Goal: Information Seeking & Learning: Learn about a topic

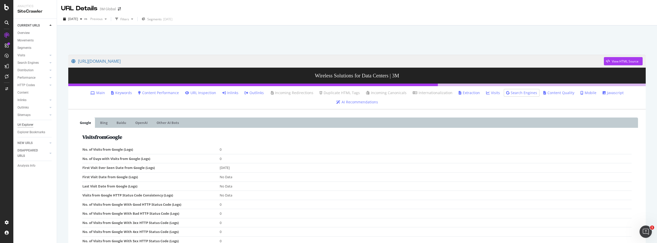
click at [26, 124] on div "Url Explorer" at bounding box center [25, 124] width 16 height 5
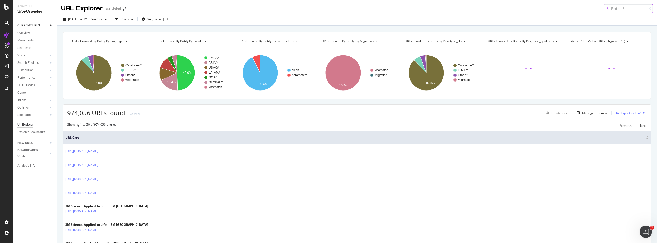
click at [622, 10] on input at bounding box center [628, 8] width 49 height 9
paste input "[URL][DOMAIN_NAME]"
type input "[URL][DOMAIN_NAME]"
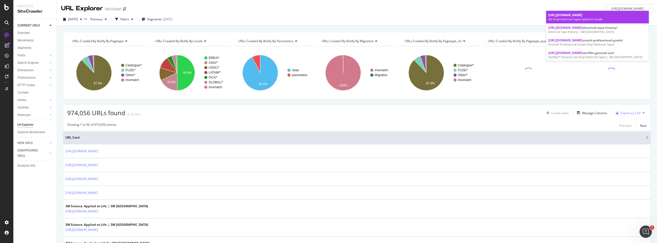
scroll to position [0, 0]
click at [583, 16] on span "[URL][DOMAIN_NAME]" at bounding box center [566, 15] width 34 height 4
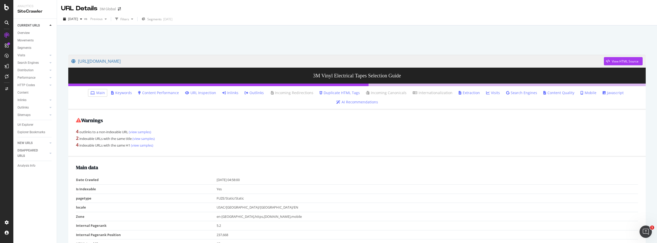
click at [127, 93] on link "Keywords" at bounding box center [121, 92] width 21 height 5
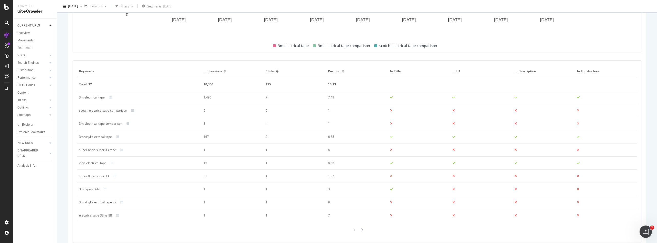
scroll to position [231, 0]
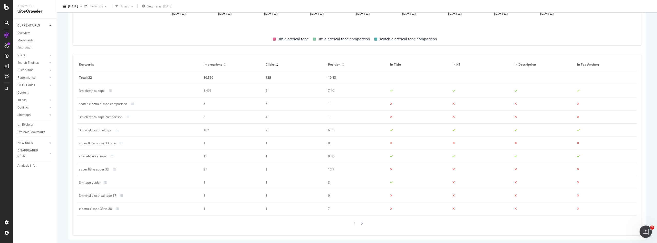
click at [224, 63] on div at bounding box center [225, 63] width 3 height 1
click at [224, 66] on div at bounding box center [225, 65] width 3 height 1
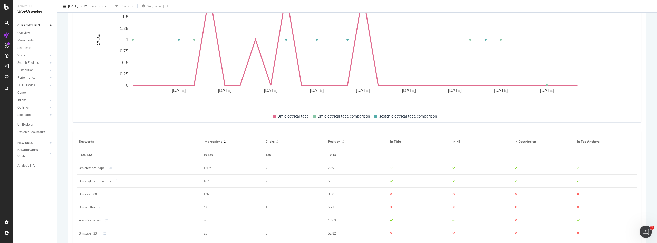
scroll to position [0, 0]
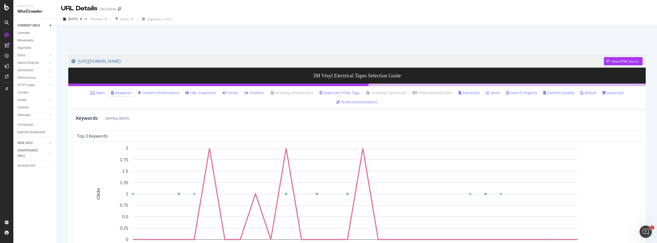
click at [100, 92] on link "Main" at bounding box center [97, 92] width 15 height 5
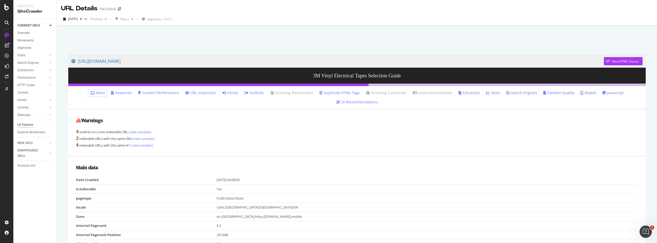
click at [27, 125] on div "Url Explorer" at bounding box center [25, 124] width 16 height 5
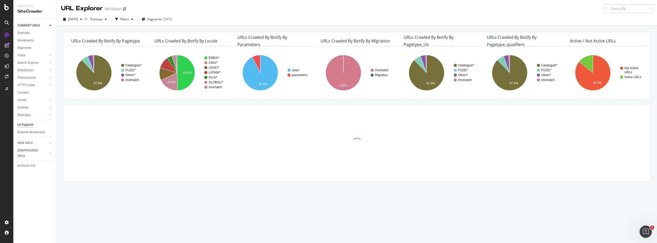
click at [618, 9] on input at bounding box center [628, 8] width 49 height 9
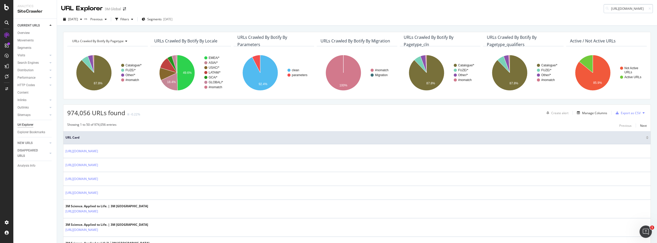
scroll to position [0, 48]
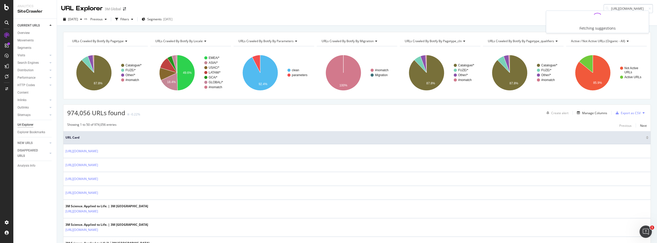
type input "[URL][DOMAIN_NAME]"
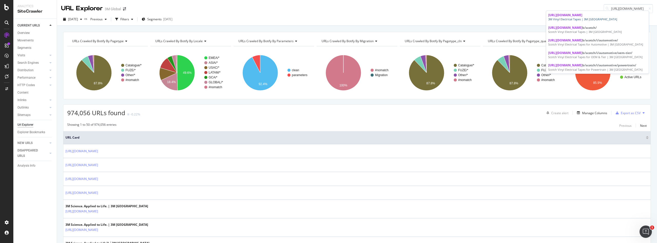
click at [583, 17] on span "[URL][DOMAIN_NAME]" at bounding box center [566, 15] width 34 height 4
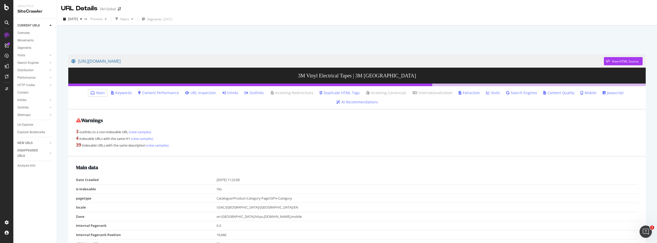
click at [123, 93] on link "Keywords" at bounding box center [121, 92] width 21 height 5
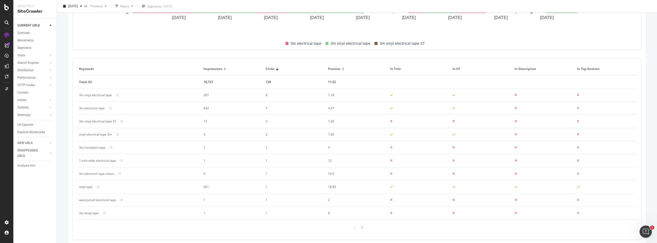
scroll to position [233, 0]
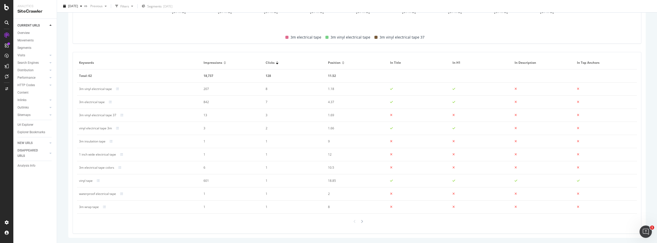
click at [224, 63] on div at bounding box center [225, 63] width 3 height 1
